Goal: Transaction & Acquisition: Purchase product/service

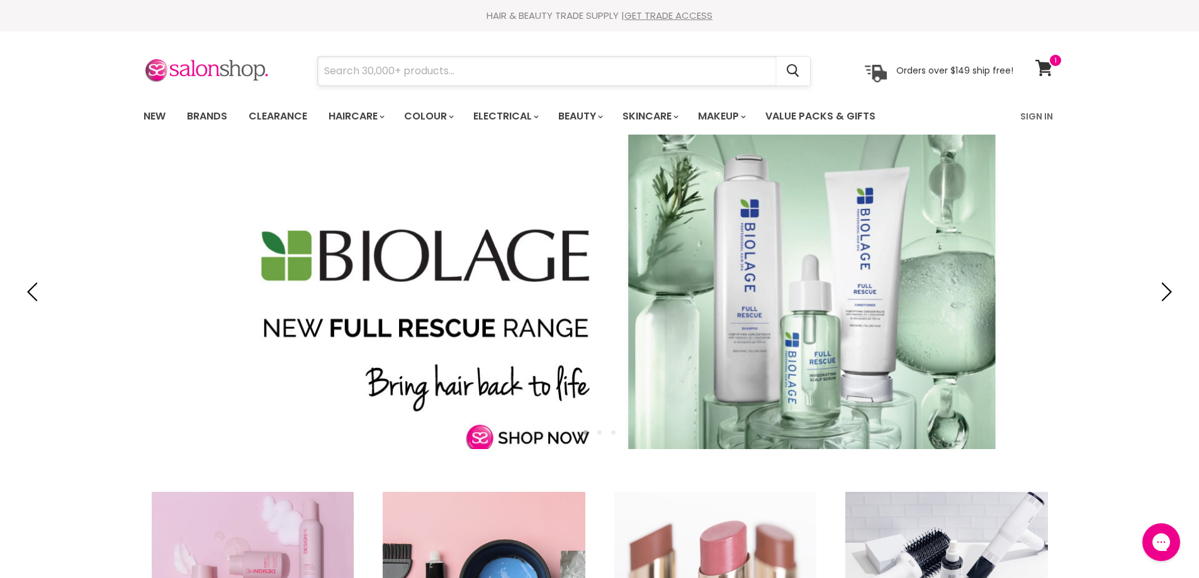
click at [367, 71] on input "Search" at bounding box center [547, 71] width 459 height 29
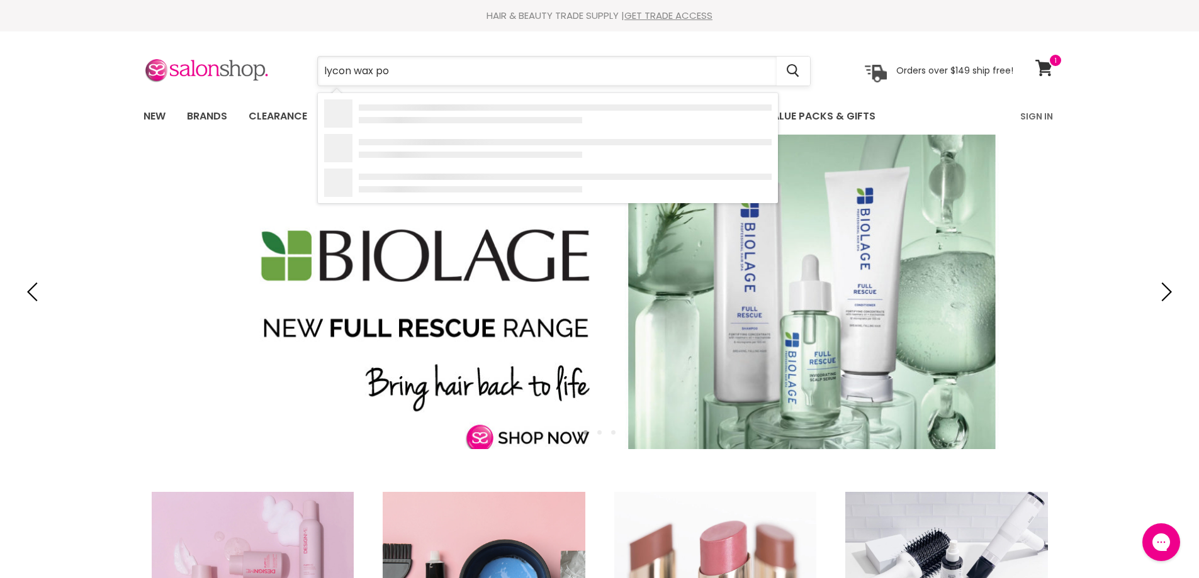
type input "lycon wax pot"
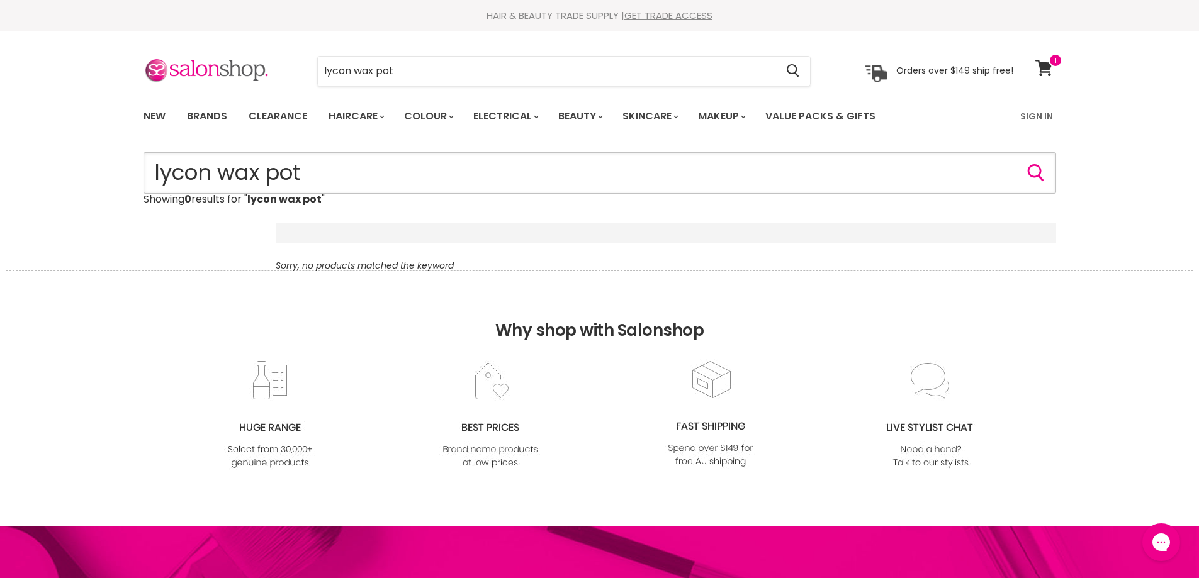
click at [311, 173] on input "lycon wax pot" at bounding box center [599, 173] width 912 height 42
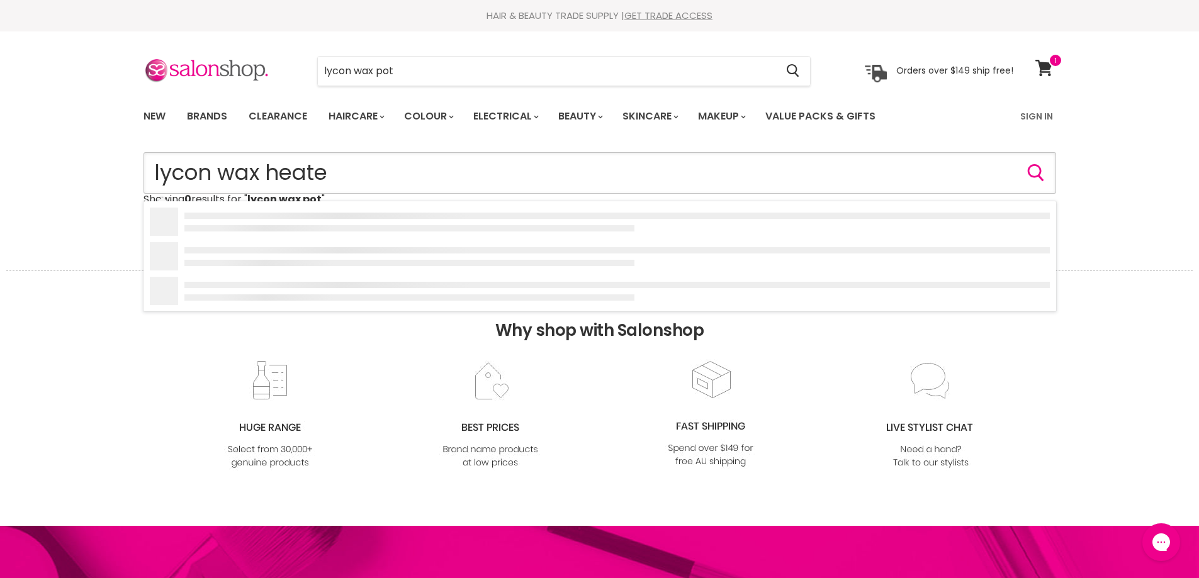
type input "lycon wax heater"
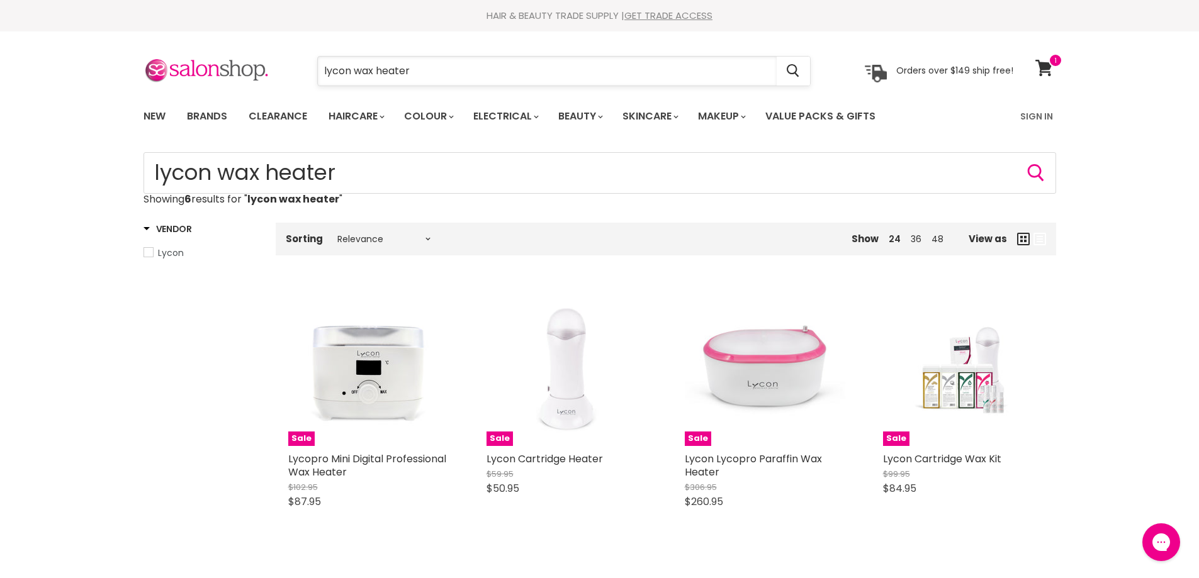
click at [424, 66] on input "lycon wax heater" at bounding box center [547, 71] width 459 height 29
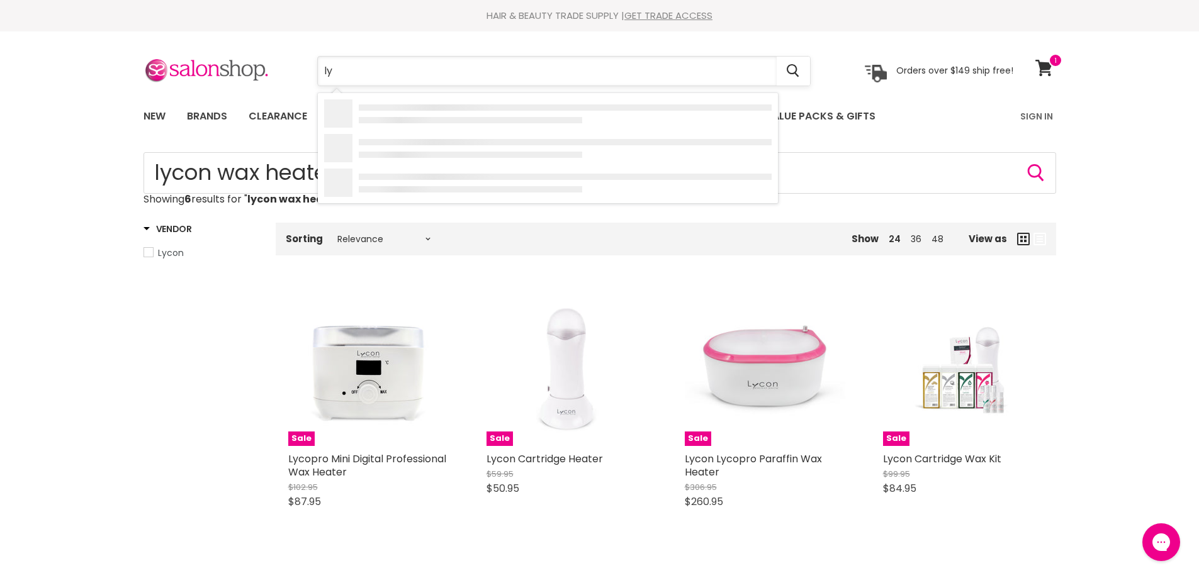
type input "l"
type input "mancine"
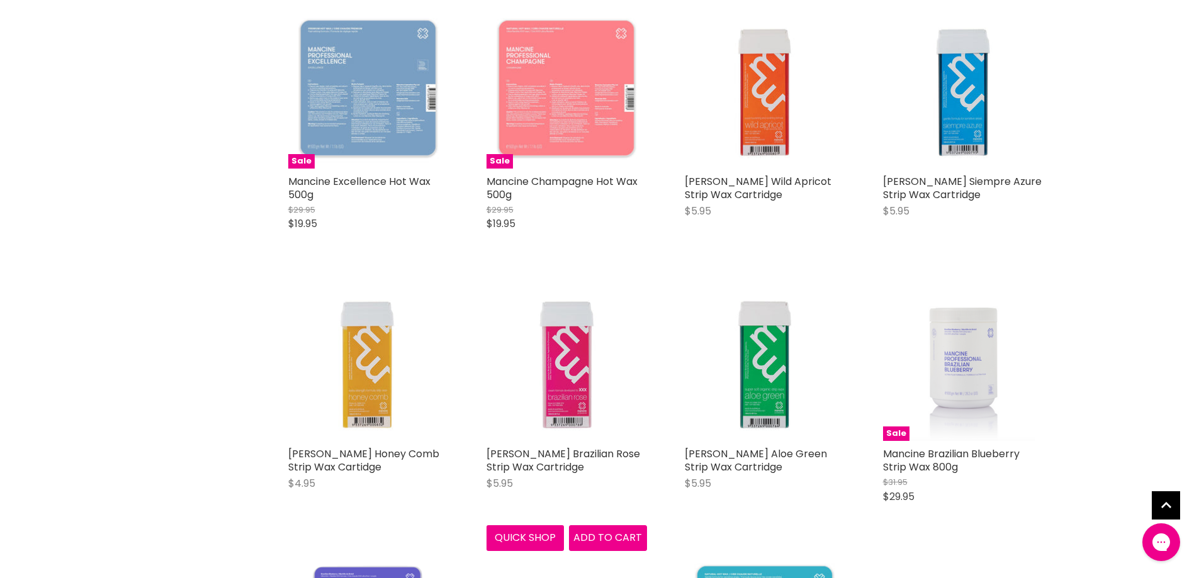
scroll to position [881, 0]
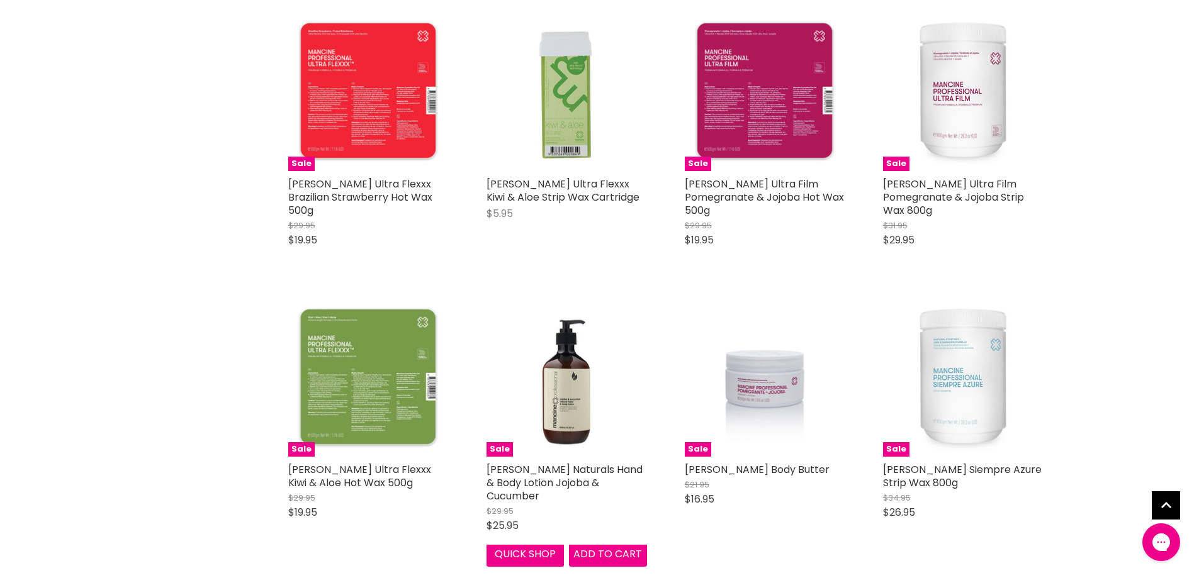
scroll to position [2832, 0]
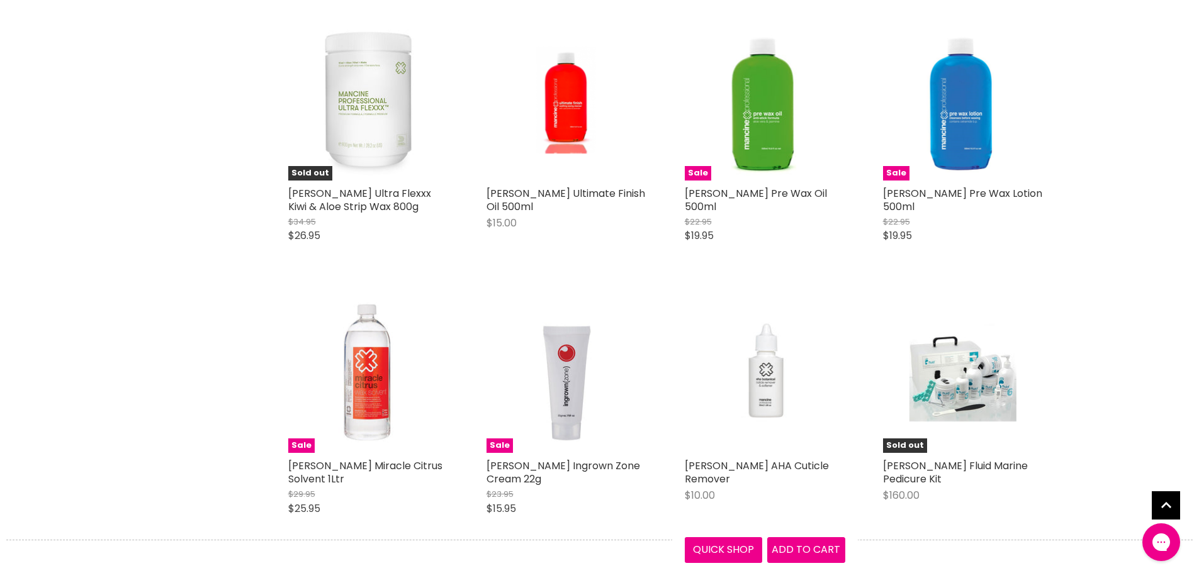
scroll to position [3335, 0]
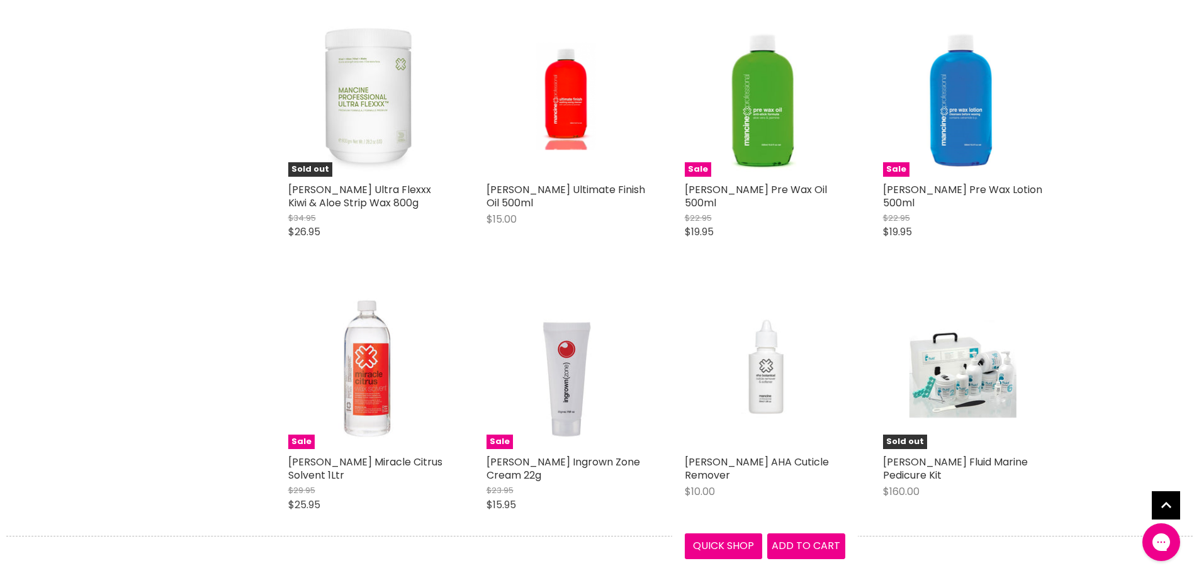
click at [760, 340] on img "Main content" at bounding box center [764, 369] width 107 height 160
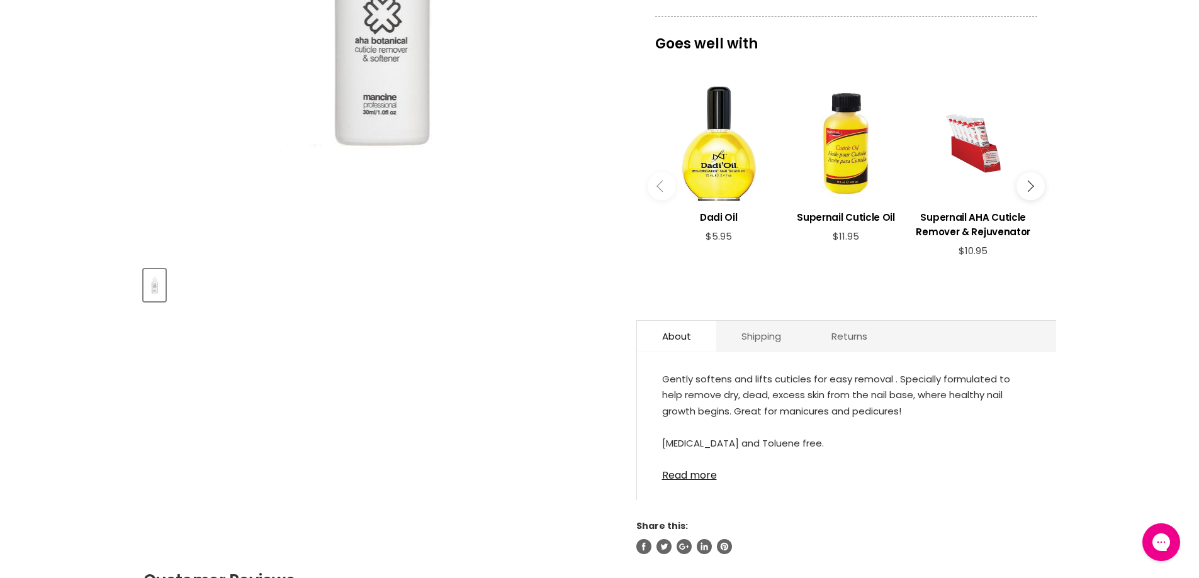
scroll to position [378, 0]
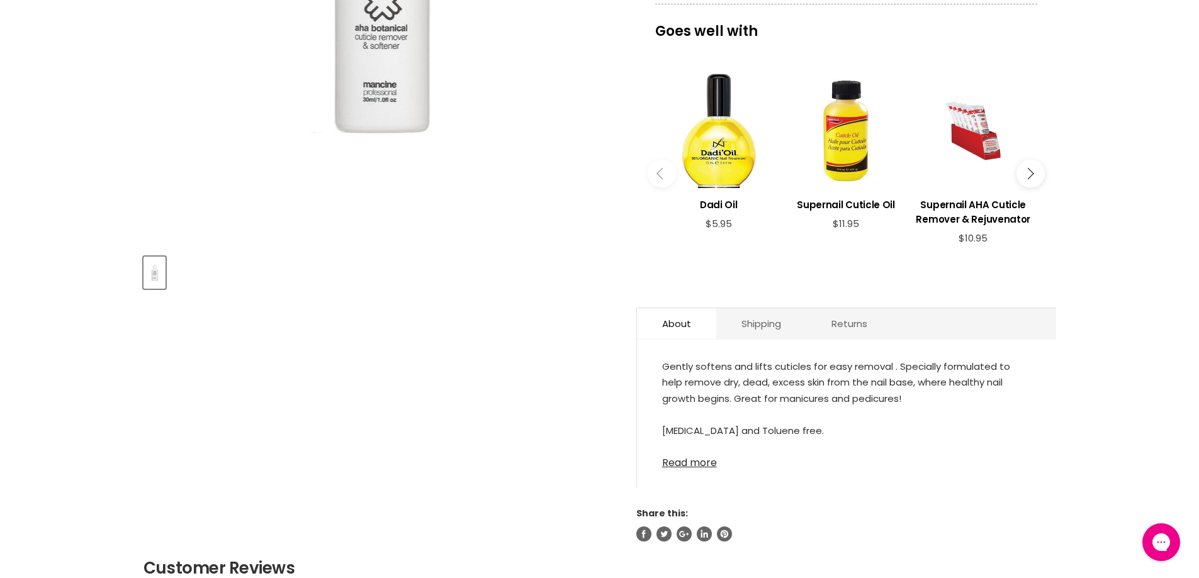
click at [695, 466] on link "Read more" at bounding box center [846, 459] width 369 height 19
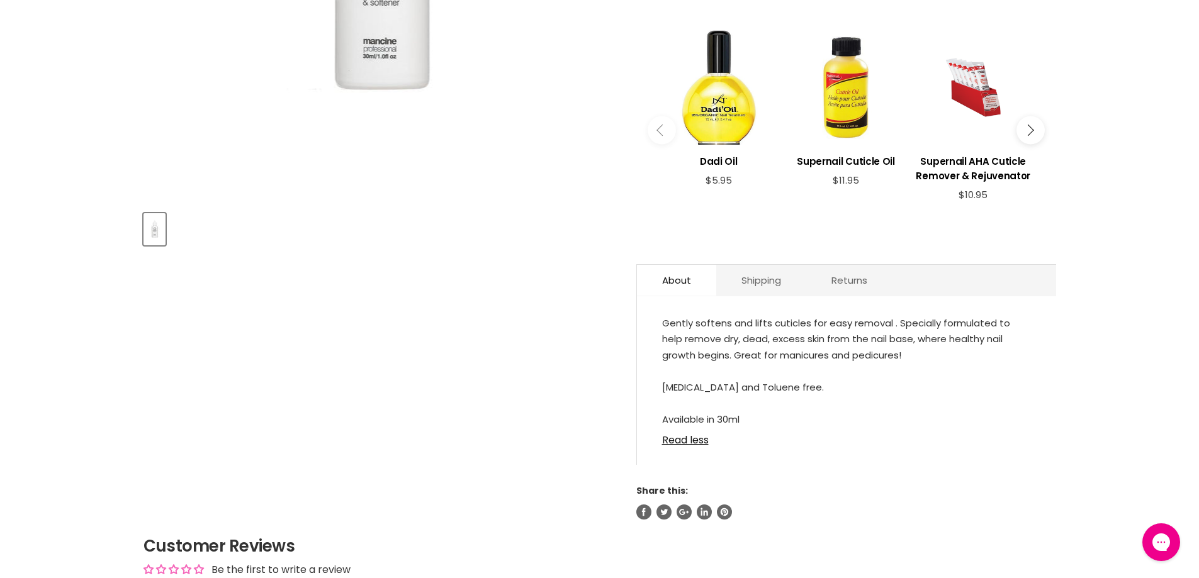
scroll to position [566, 0]
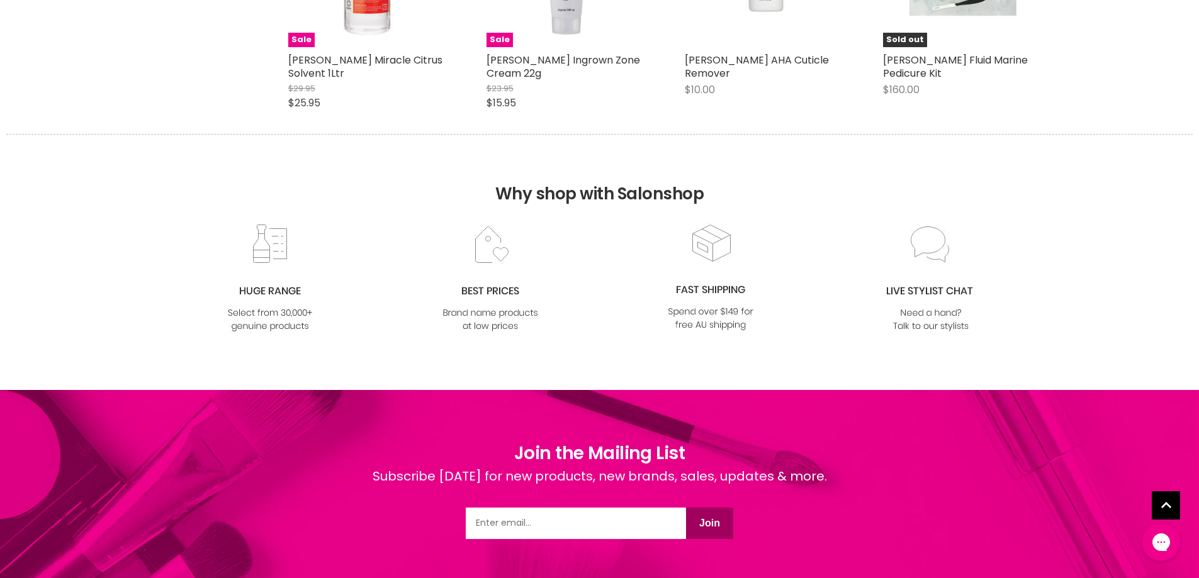
scroll to position [713, 0]
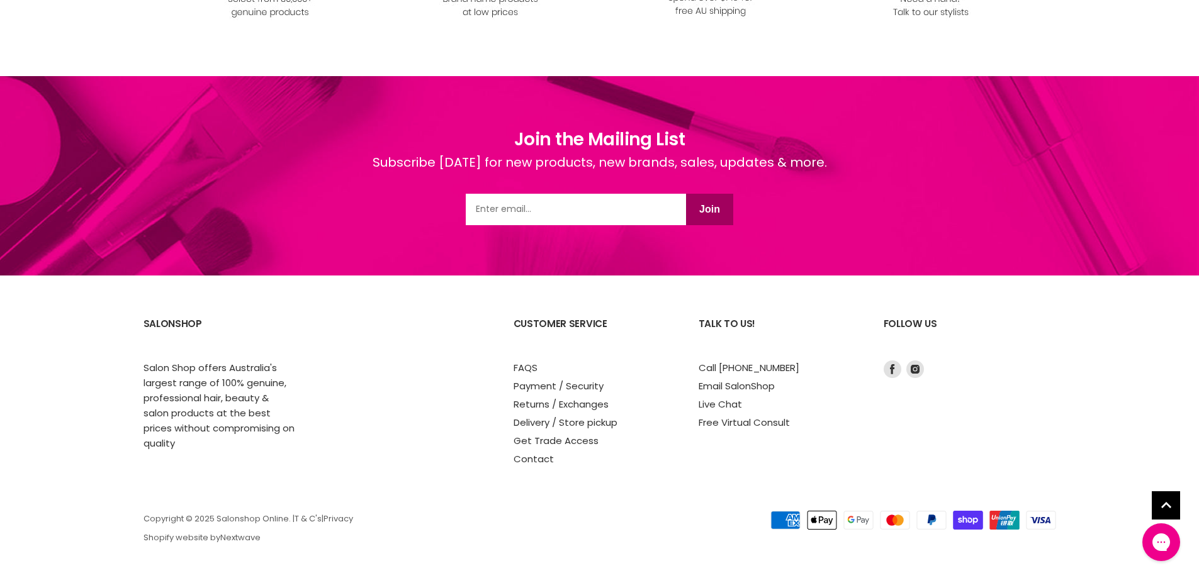
drag, startPoint x: 449, startPoint y: 213, endPoint x: 948, endPoint y: 188, distance: 499.7
click at [451, 215] on div "Join the Mailing List Subscribe [DATE] for new products, new brands, sales, upd…" at bounding box center [599, 175] width 1199 height 199
click at [853, 301] on section "SalonShop Salon Shop offers Australia's largest range of 100% genuine, professi…" at bounding box center [599, 427] width 1199 height 303
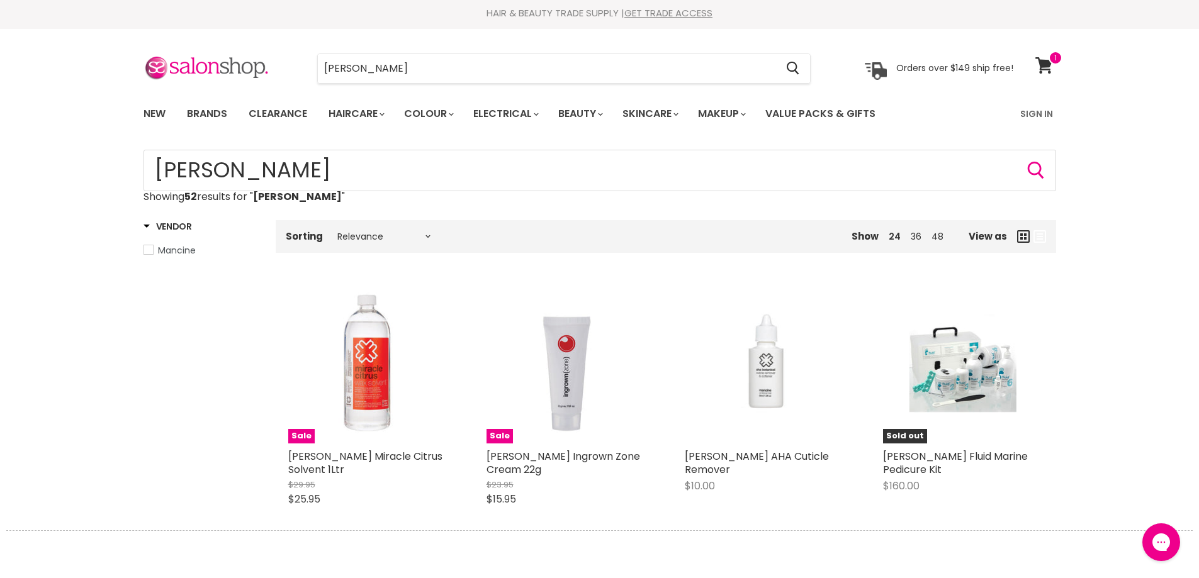
scroll to position [0, 0]
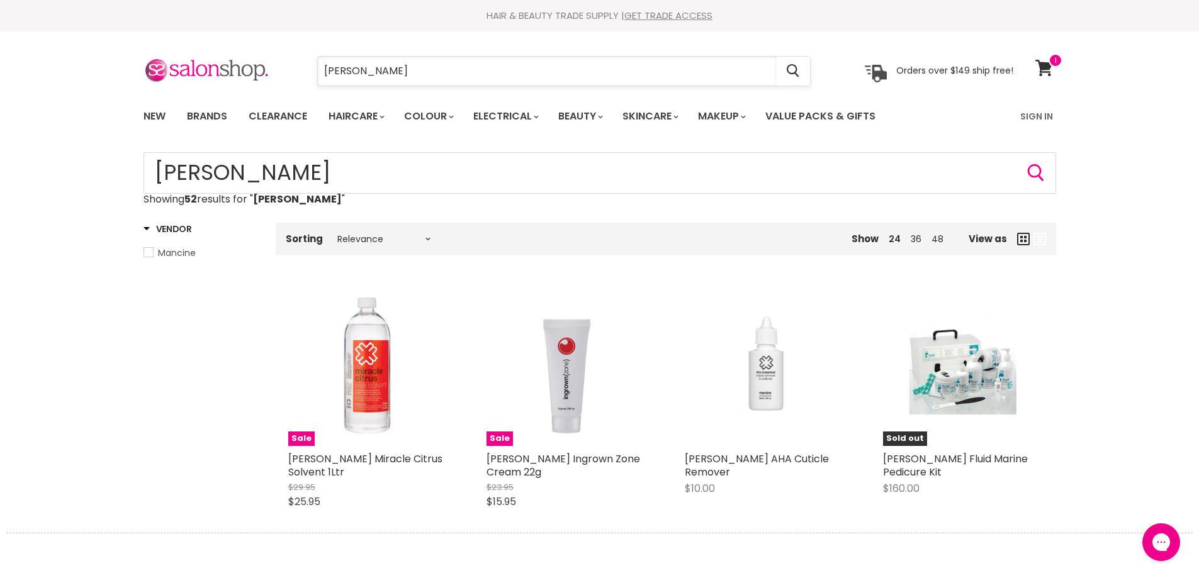
click at [379, 70] on input "mancine" at bounding box center [547, 71] width 459 height 29
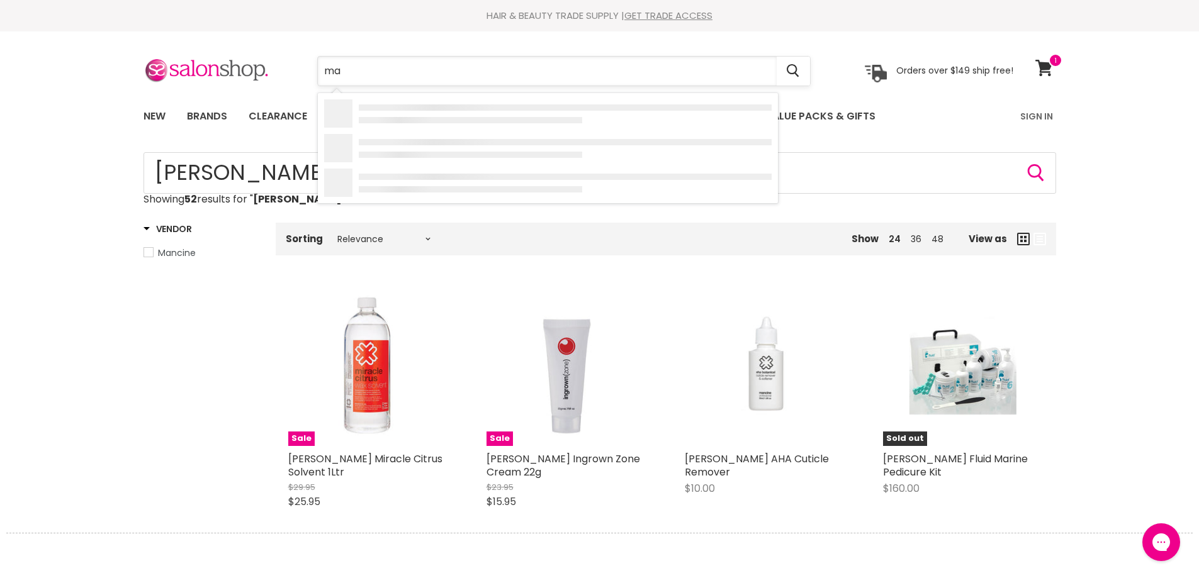
type input "m"
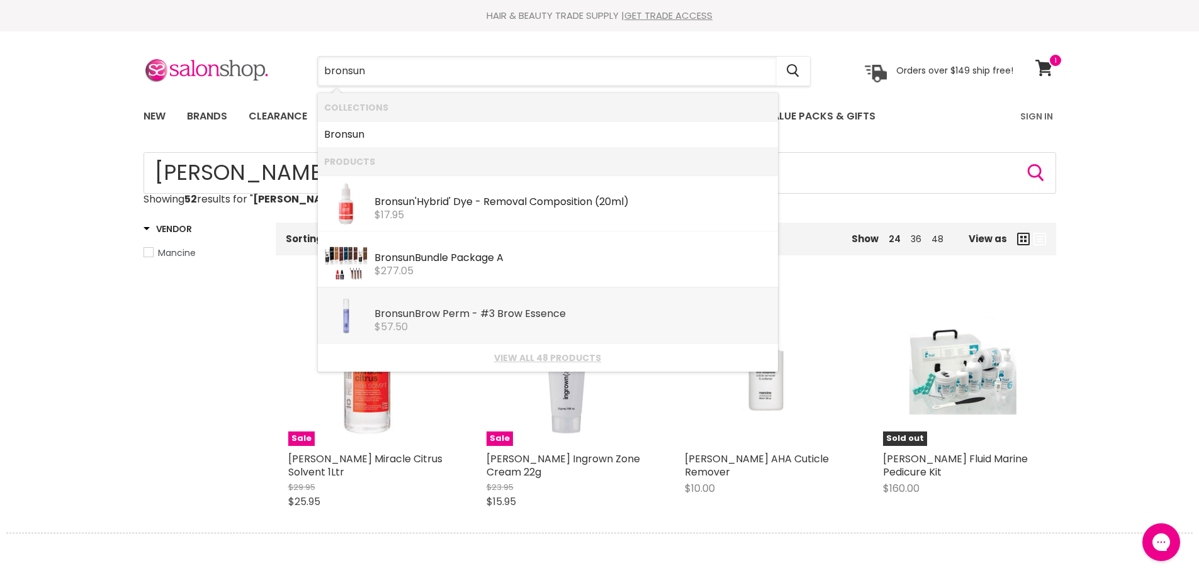
scroll to position [63, 0]
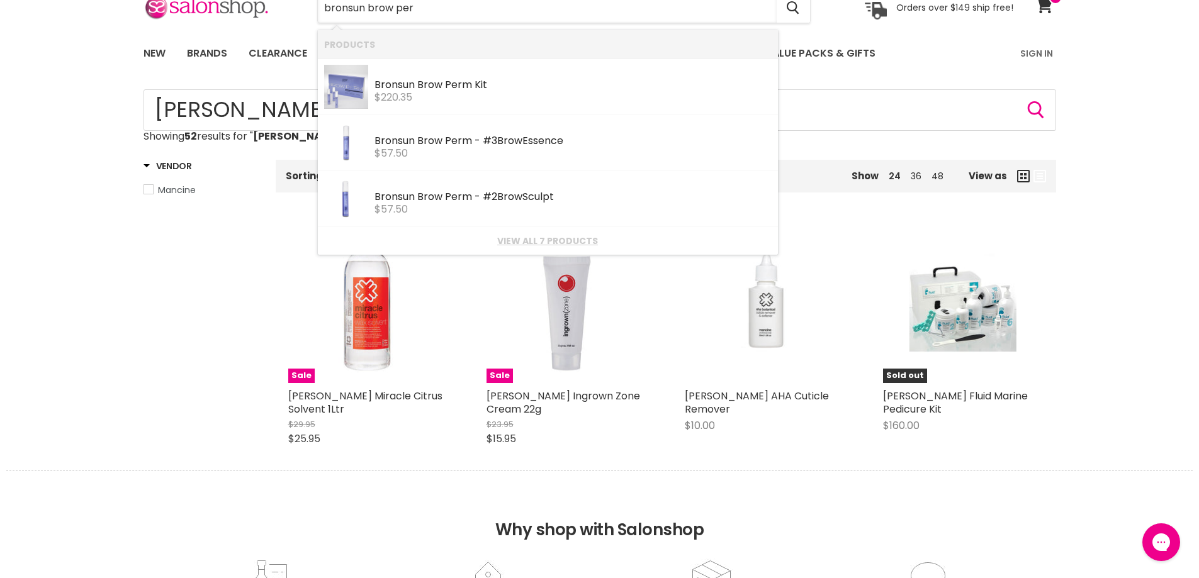
type input "bronsun brow perm"
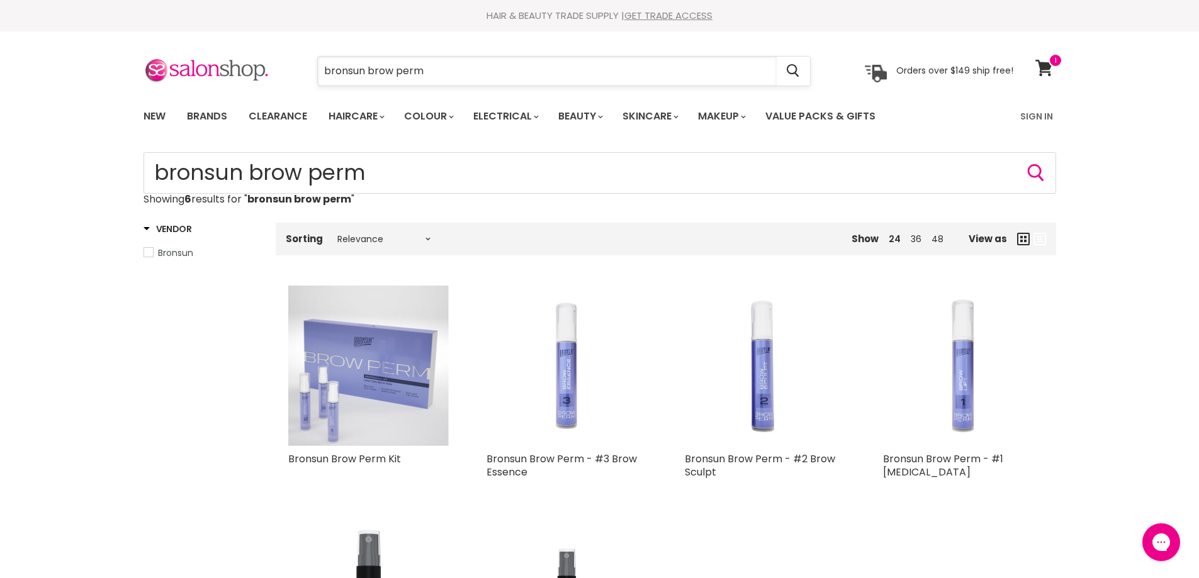
click at [447, 68] on input "bronsun brow perm" at bounding box center [547, 71] width 459 height 29
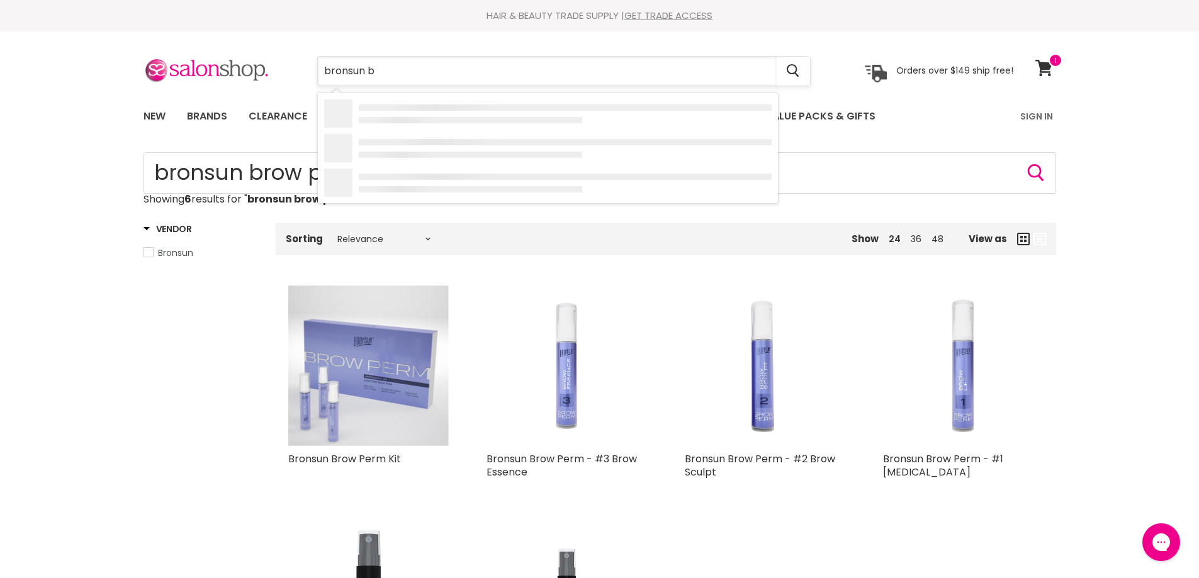
type input "bronsun"
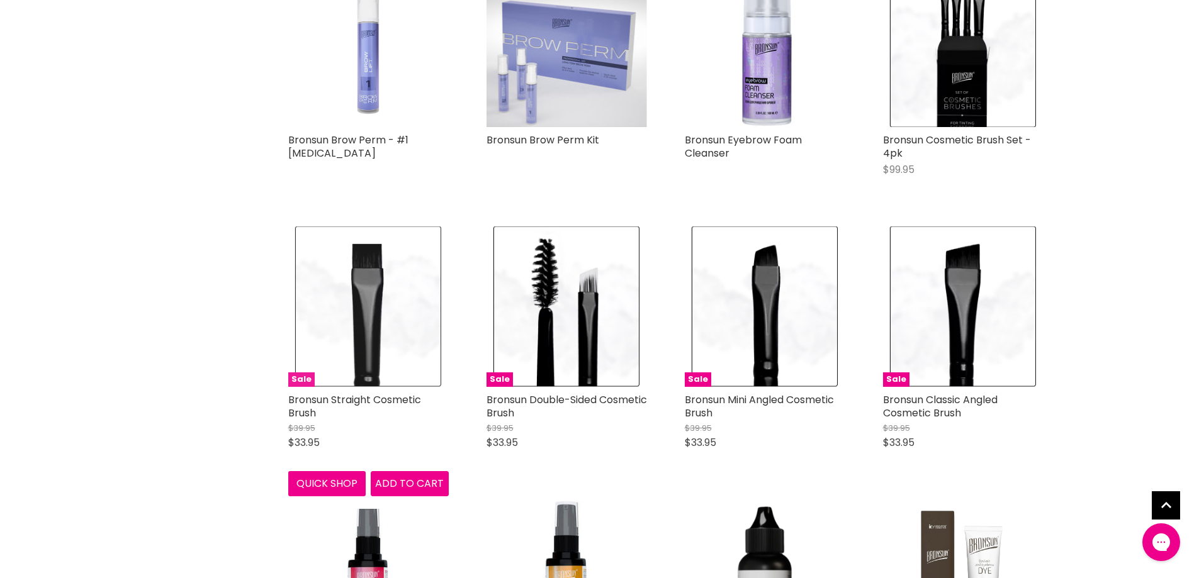
scroll to position [566, 0]
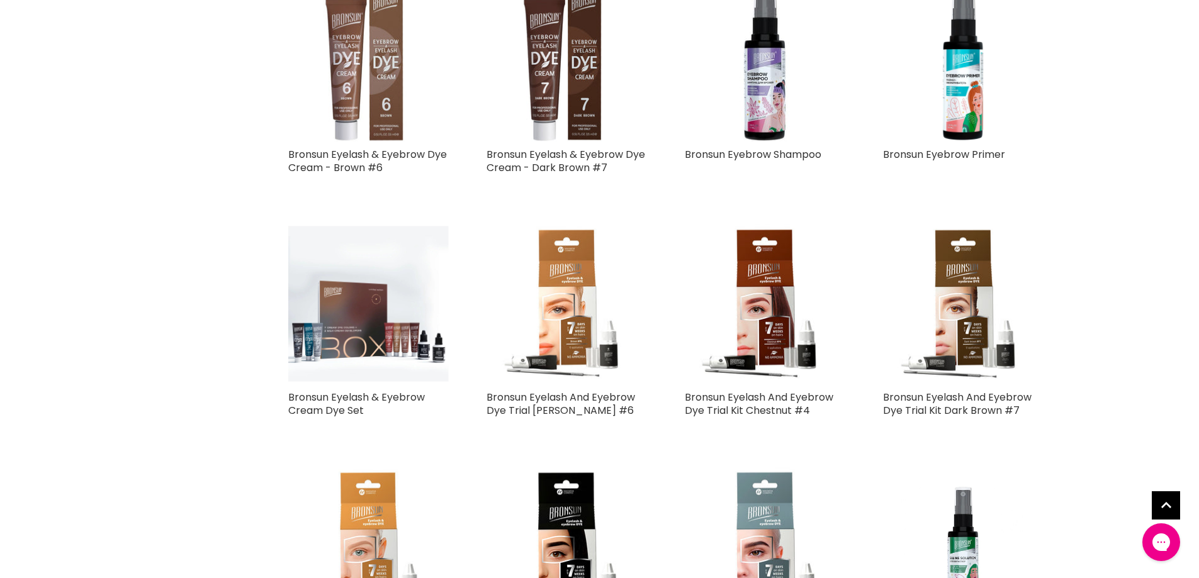
scroll to position [2580, 0]
